Goal: Task Accomplishment & Management: Complete application form

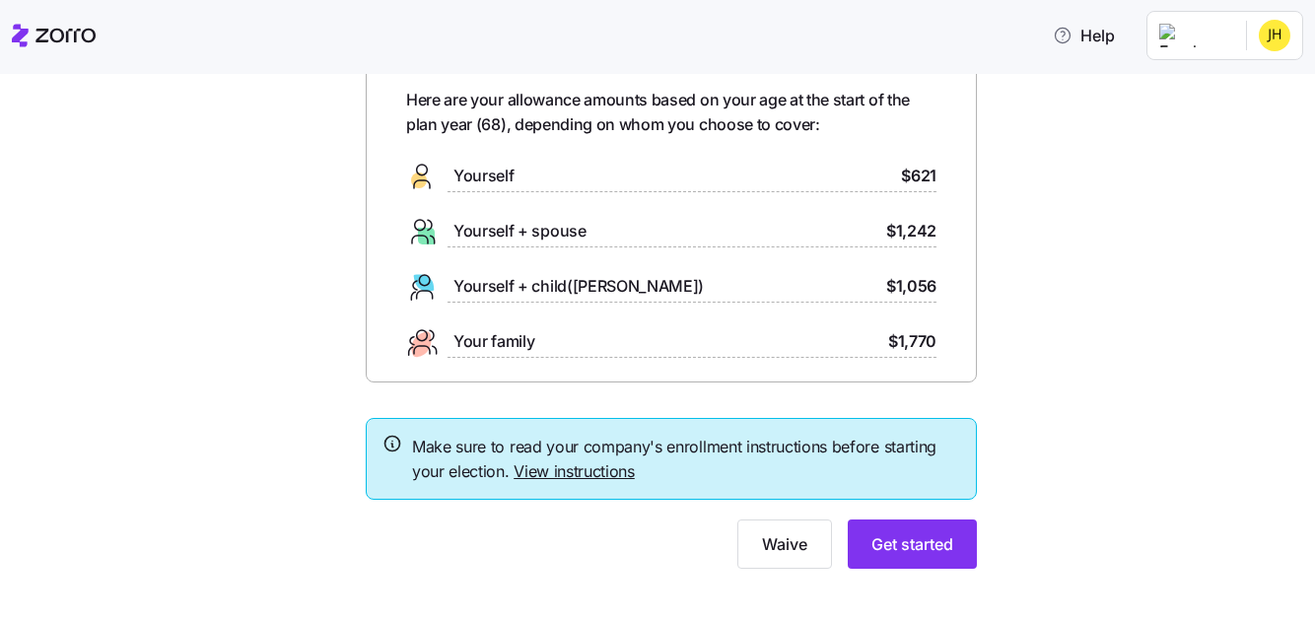
scroll to position [113, 0]
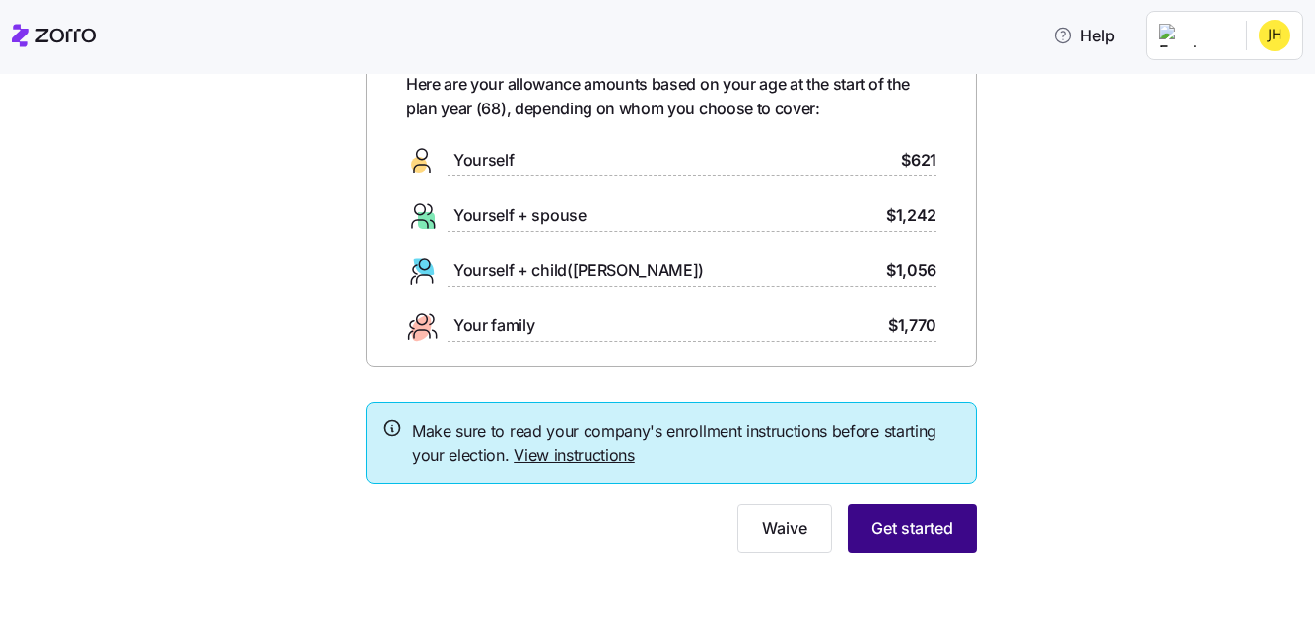
click at [897, 524] on span "Get started" at bounding box center [912, 528] width 82 height 24
